Goal: Navigation & Orientation: Understand site structure

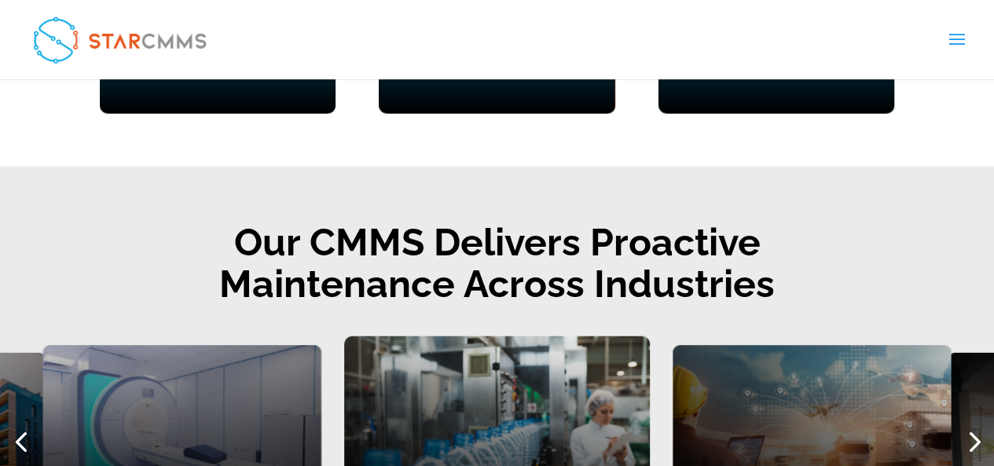
scroll to position [1647, 0]
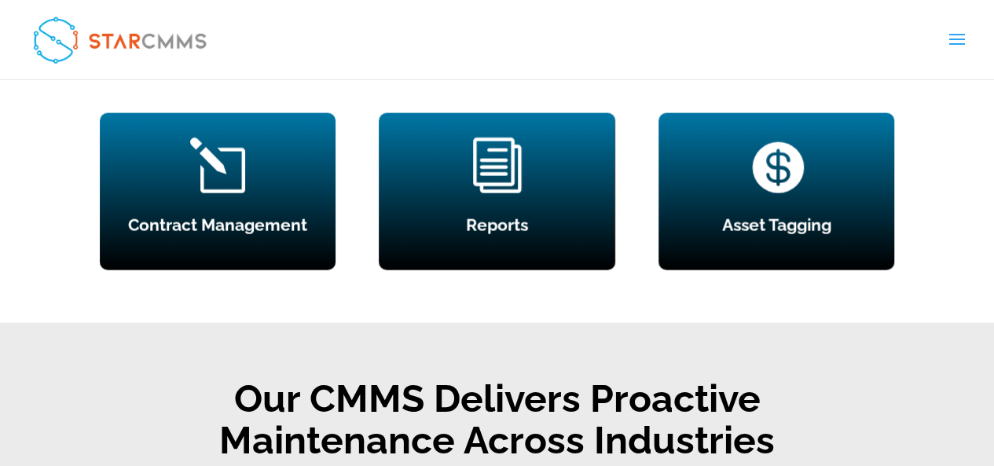
click at [949, 32] on span at bounding box center [956, 49] width 25 height 44
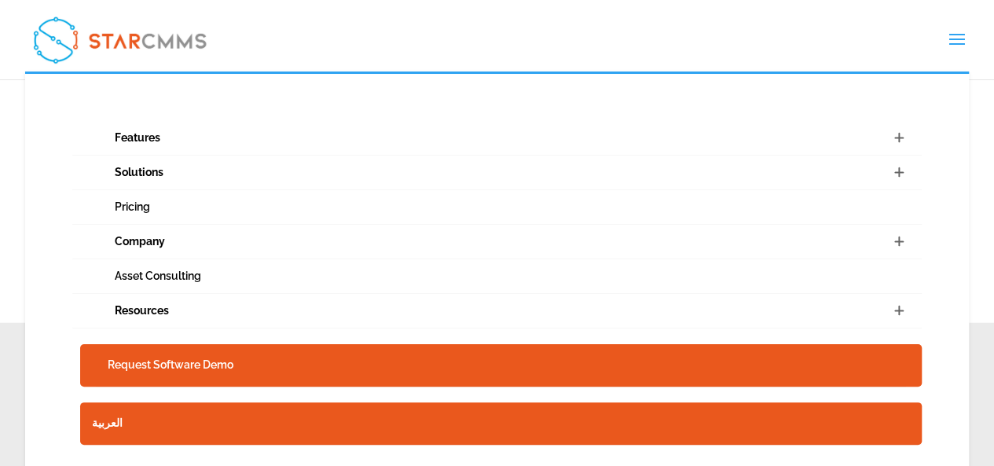
click at [881, 241] on span at bounding box center [897, 242] width 47 height 34
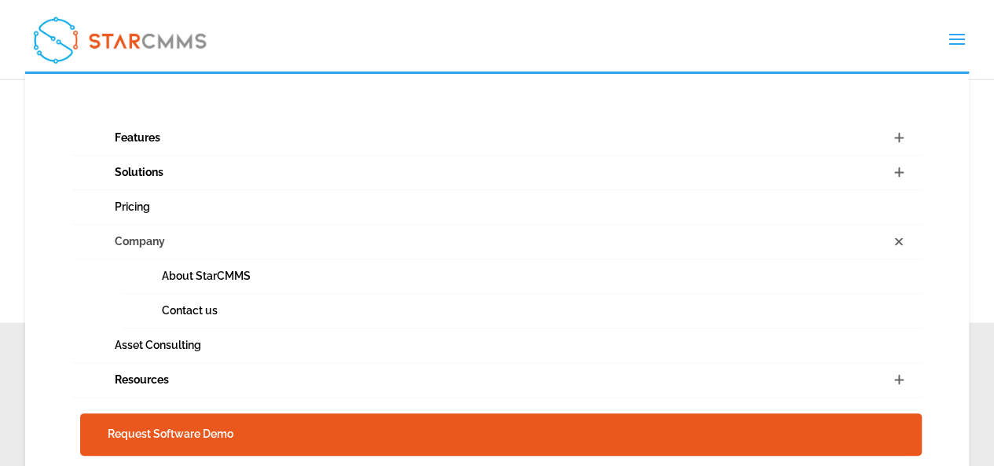
click at [873, 242] on link "Company" at bounding box center [497, 242] width 850 height 35
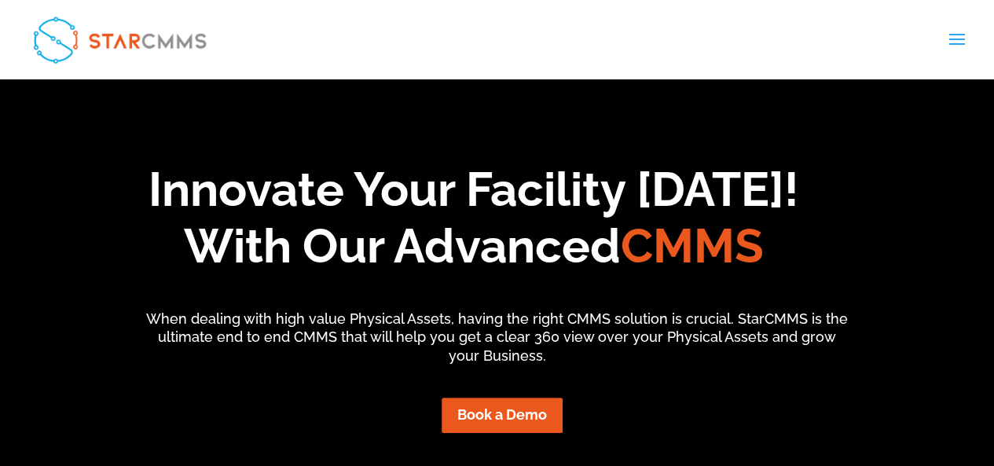
click at [870, 243] on h1 "Innovate Your Facility [DATE]! With Our Advanced CMMS" at bounding box center [473, 221] width 1041 height 121
click at [957, 37] on span at bounding box center [956, 49] width 25 height 44
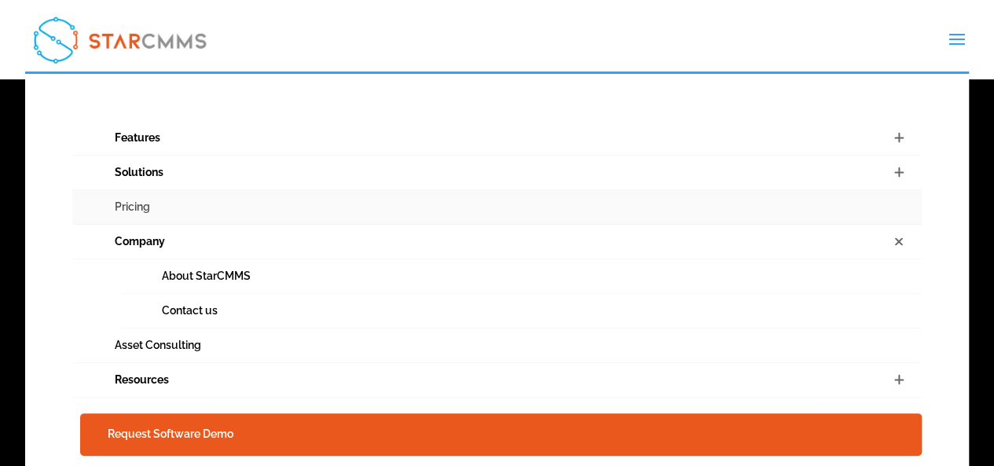
scroll to position [83, 0]
click at [955, 42] on span at bounding box center [956, 49] width 25 height 44
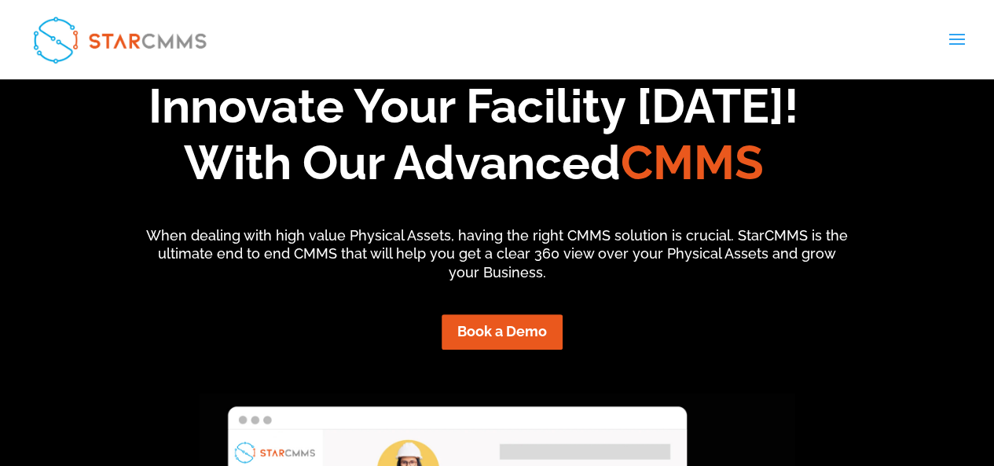
click at [966, 43] on span at bounding box center [956, 49] width 25 height 44
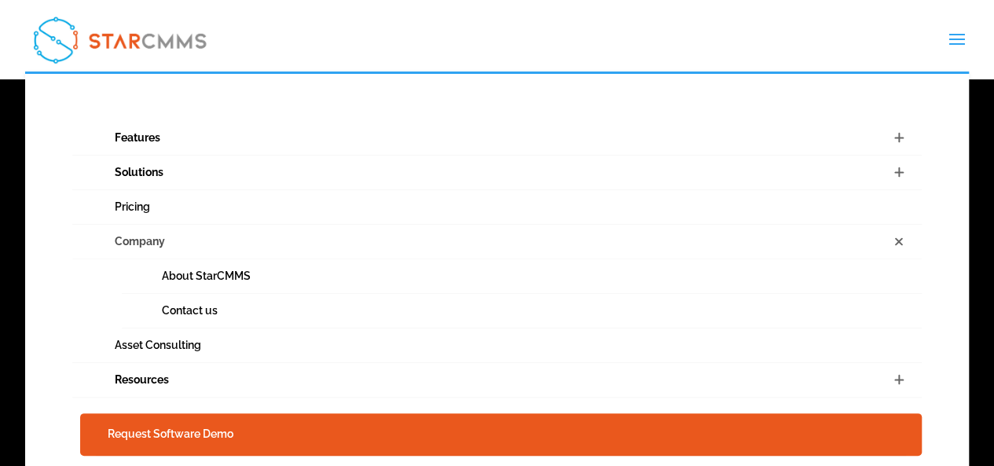
scroll to position [210, 0]
click at [955, 42] on span at bounding box center [956, 49] width 25 height 44
